Goal: Transaction & Acquisition: Purchase product/service

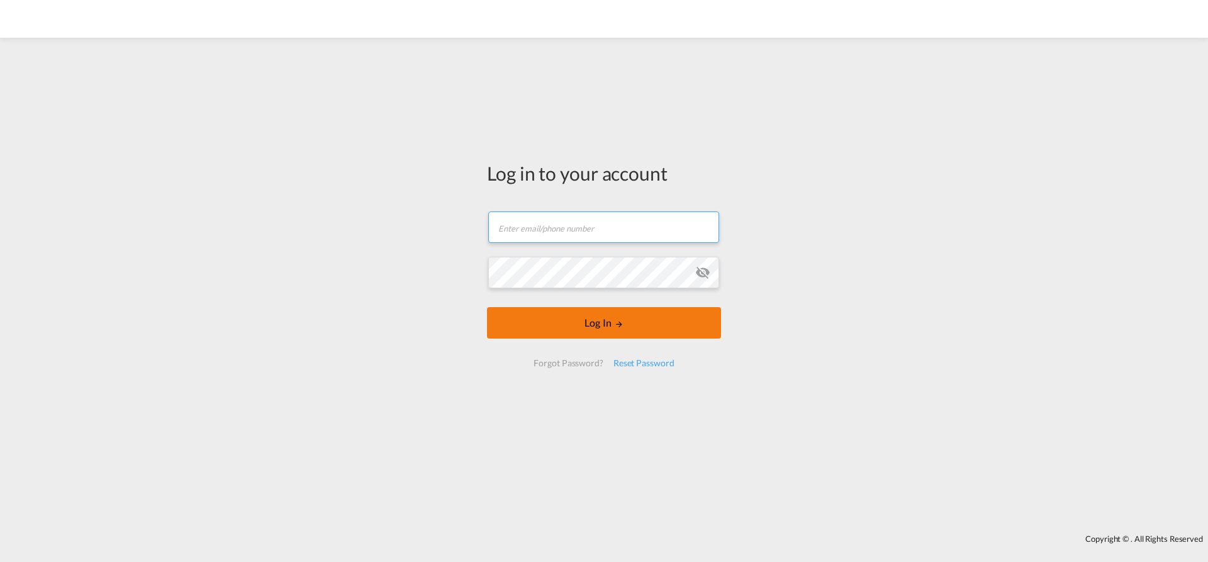
type input "[EMAIL_ADDRESS][PERSON_NAME][DOMAIN_NAME]"
click at [578, 327] on button "Log In" at bounding box center [604, 322] width 234 height 31
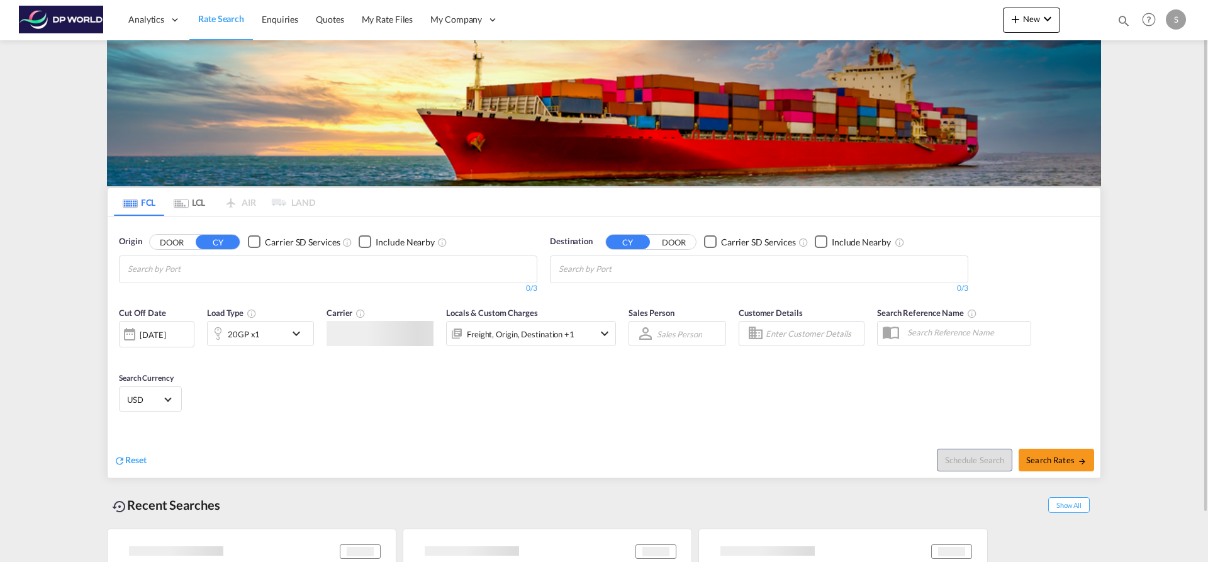
click at [258, 267] on md-chips at bounding box center [328, 269] width 417 height 26
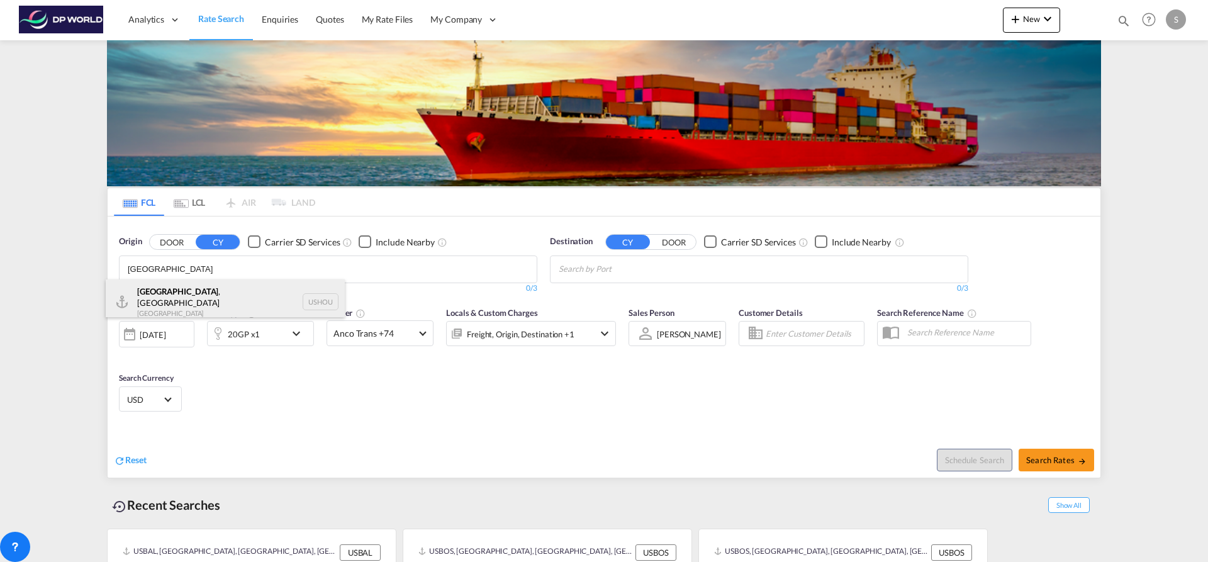
type input "[GEOGRAPHIC_DATA]"
click at [255, 294] on div "[GEOGRAPHIC_DATA] , [GEOGRAPHIC_DATA] [GEOGRAPHIC_DATA] USHOU" at bounding box center [225, 301] width 239 height 45
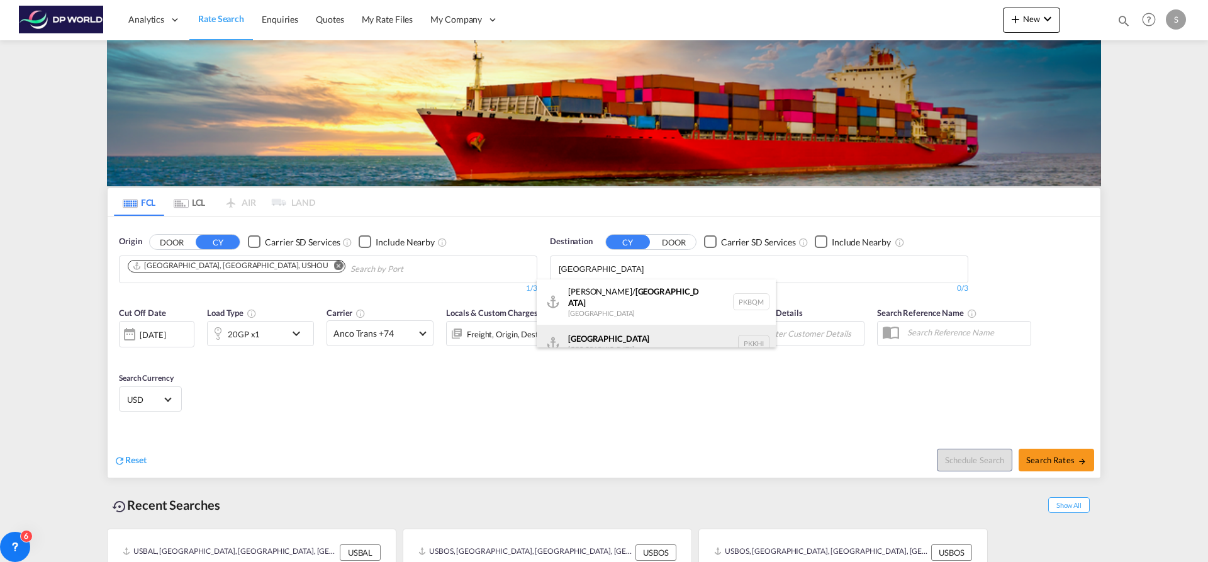
type input "[GEOGRAPHIC_DATA]"
click at [609, 333] on div "Karachi [GEOGRAPHIC_DATA] PKKHI" at bounding box center [656, 344] width 239 height 38
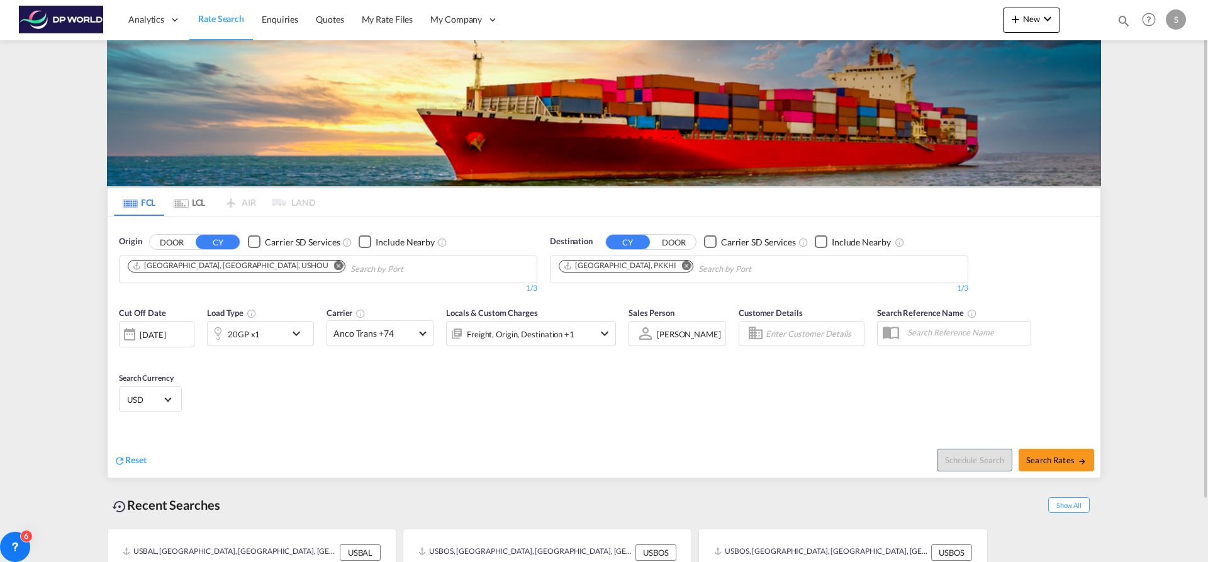
click at [264, 267] on body "Analytics Dashboard Rate Search Enquiries Quotes My Rate Files My Company" at bounding box center [604, 281] width 1208 height 562
click at [300, 334] on md-icon "icon-chevron-down" at bounding box center [299, 333] width 21 height 15
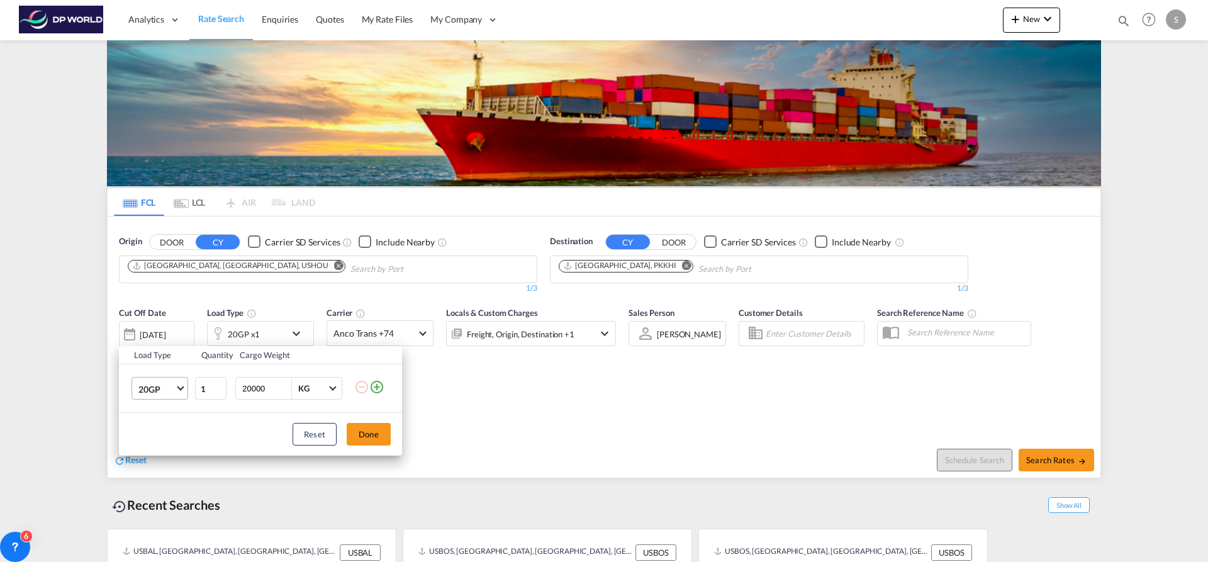
click at [183, 390] on md-select-value "20GP" at bounding box center [162, 388] width 50 height 21
drag, startPoint x: 173, startPoint y: 442, endPoint x: 193, endPoint y: 437, distance: 20.8
click at [174, 442] on md-option "40HC" at bounding box center [171, 449] width 86 height 30
click at [354, 434] on button "Done" at bounding box center [369, 434] width 44 height 23
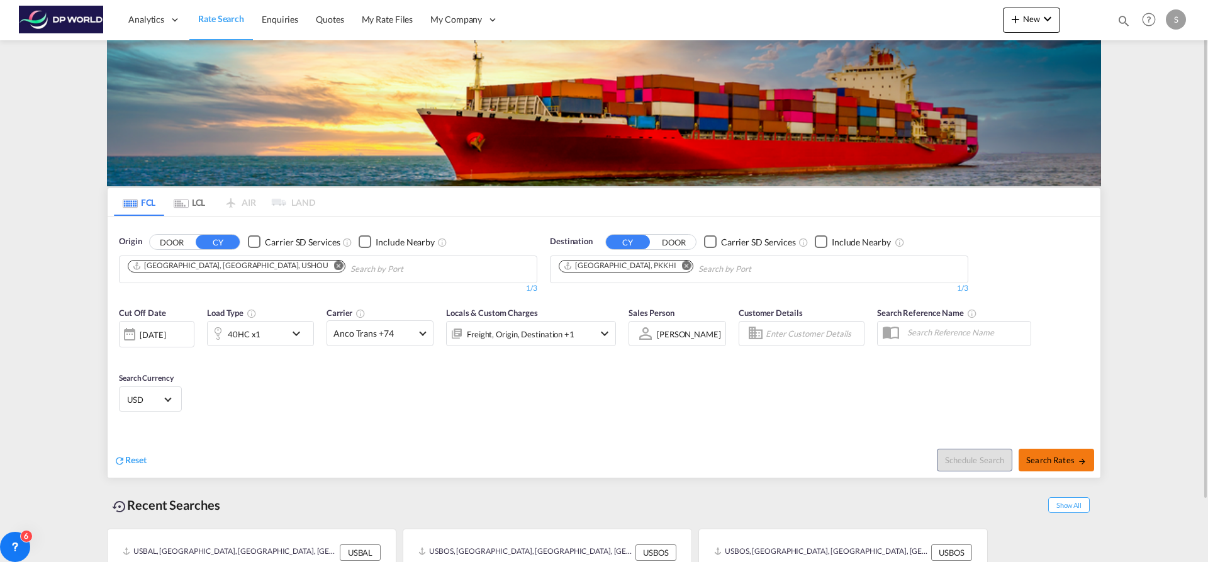
click at [1035, 459] on span "Search Rates" at bounding box center [1057, 460] width 60 height 10
type input "USHOU to PKKHI / [DATE]"
